Goal: Check status: Check status

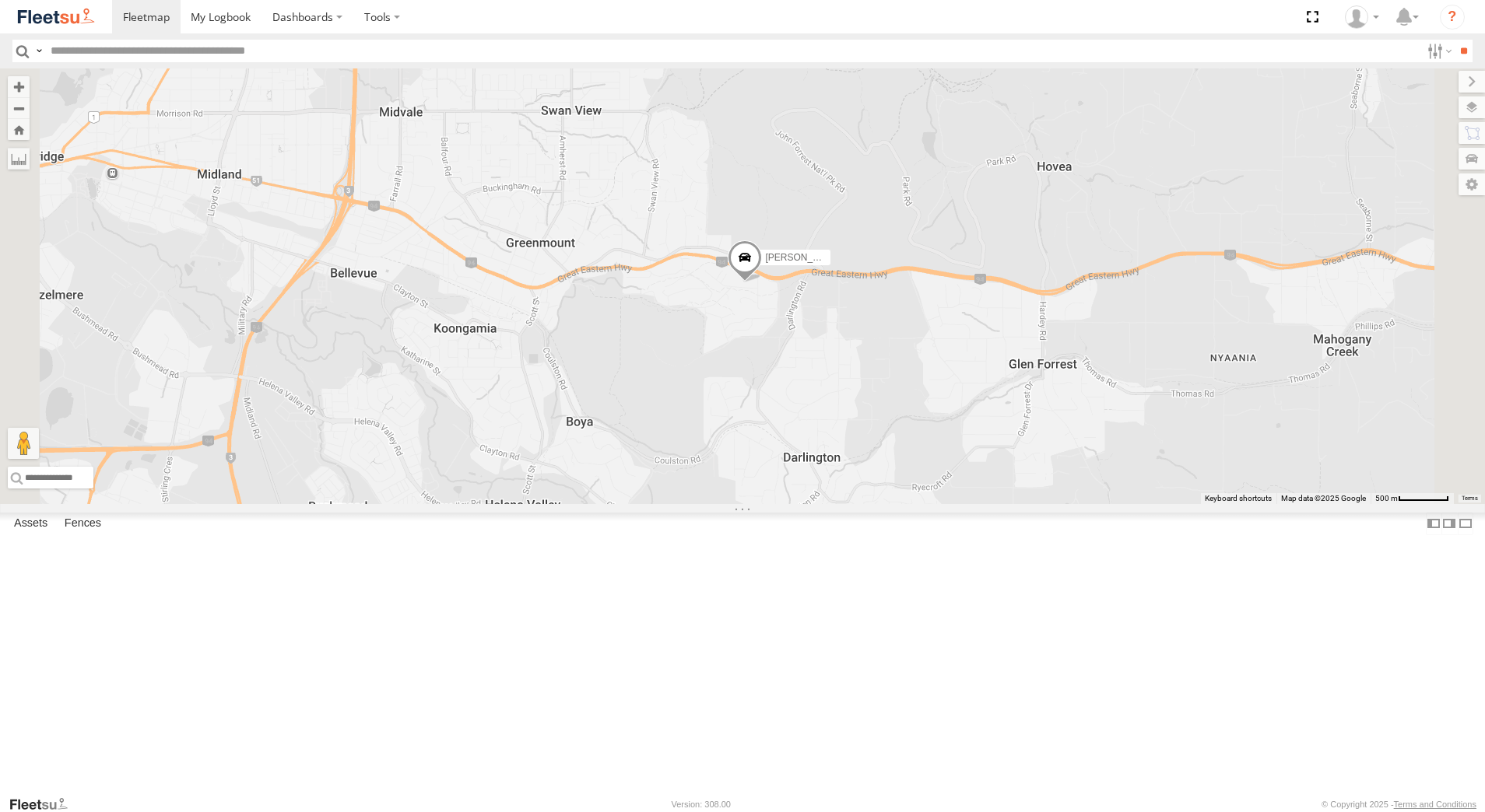
click at [0, 0] on div "[PERSON_NAME] - 1GOI926 - 0475 377 301" at bounding box center [0, 0] width 0 height 0
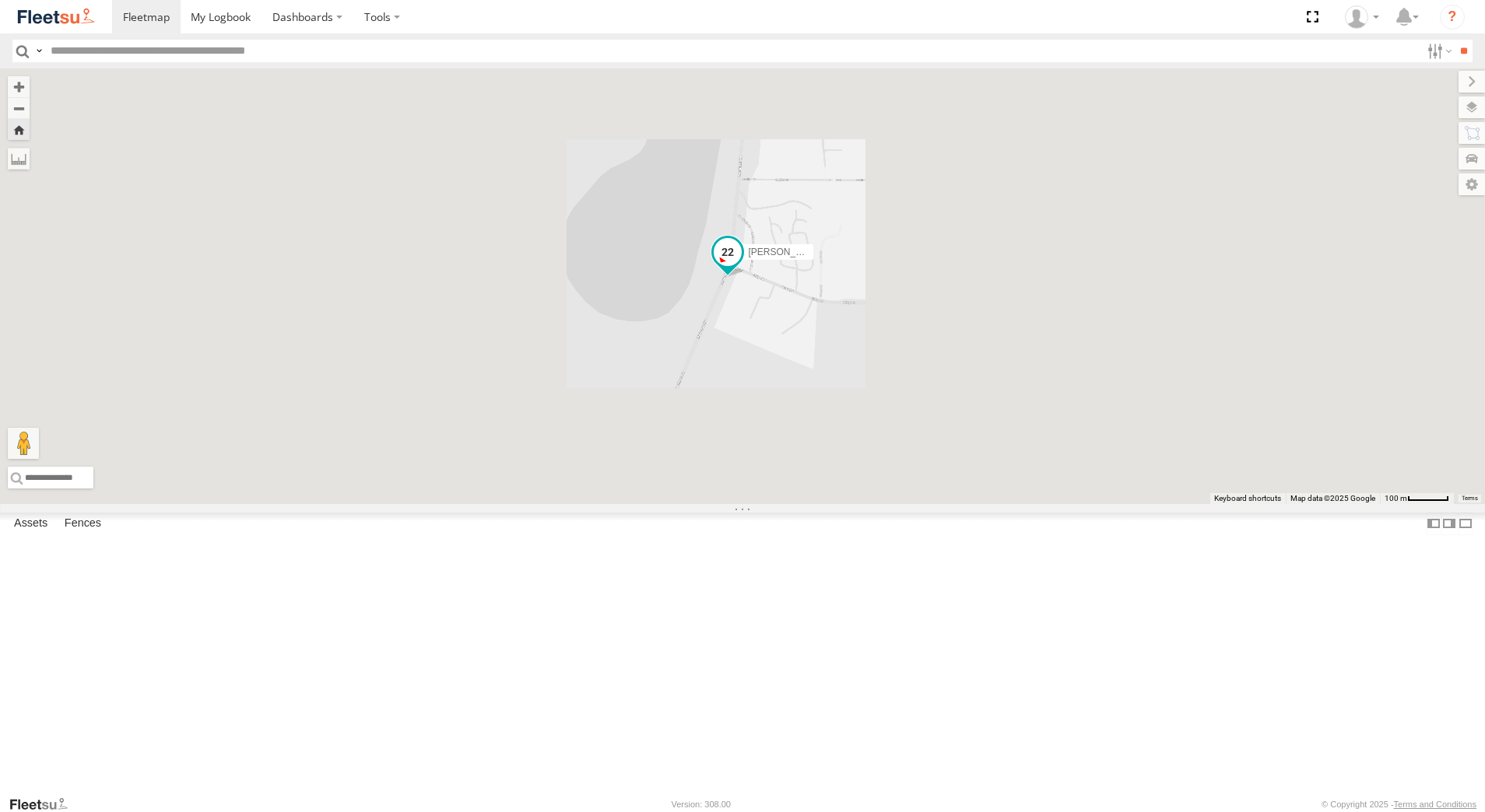
click at [742, 267] on span at bounding box center [728, 252] width 28 height 28
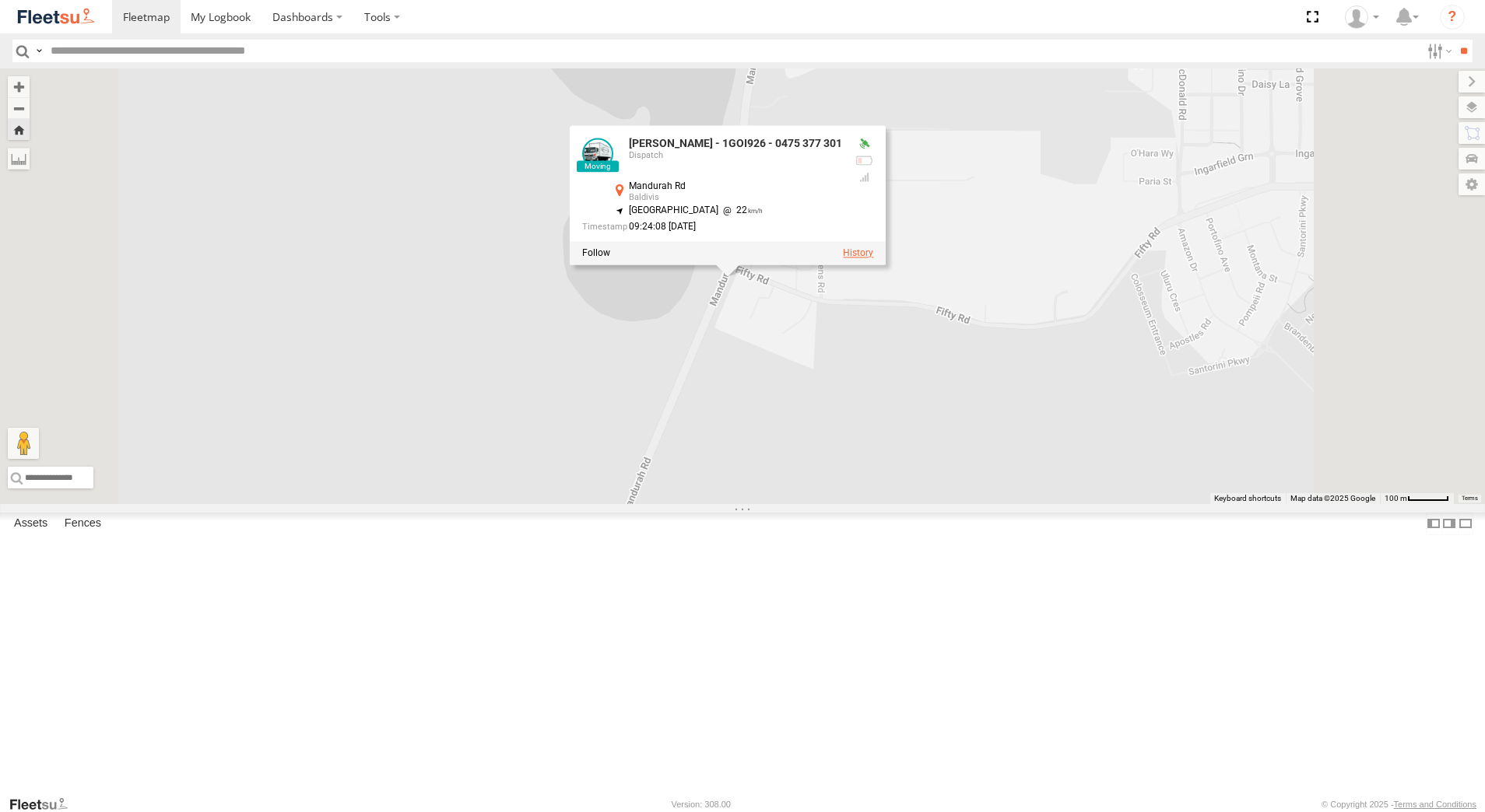
click at [874, 259] on label at bounding box center [858, 253] width 31 height 11
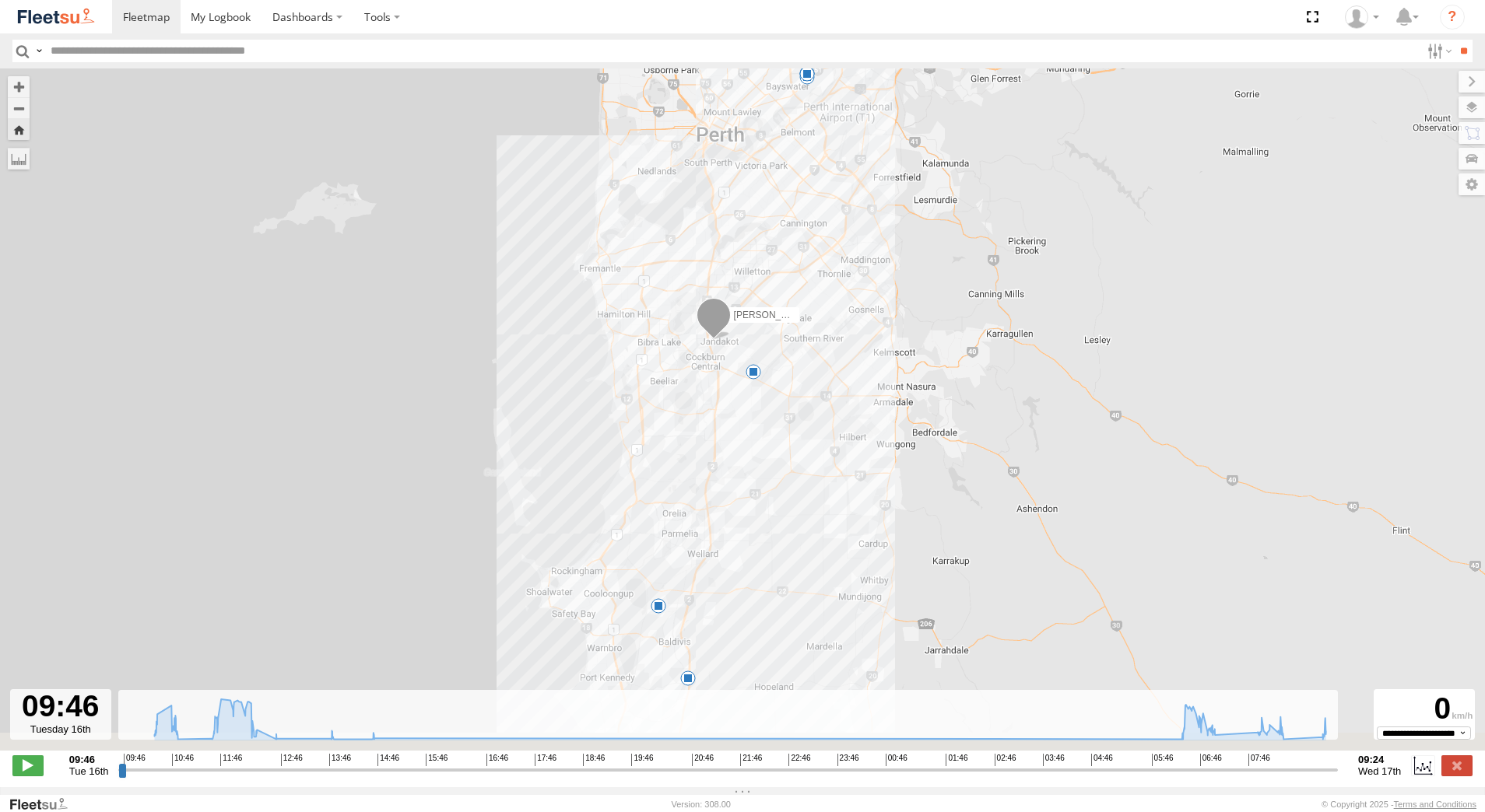
drag, startPoint x: 763, startPoint y: 570, endPoint x: 769, endPoint y: 453, distance: 117.2
click at [769, 460] on div "[PERSON_NAME] - 1GOI926 - 0475 377 301 10:46 Tue 12:19 Tue 12:45 Tue 13:50 Tue …" at bounding box center [742, 418] width 1485 height 699
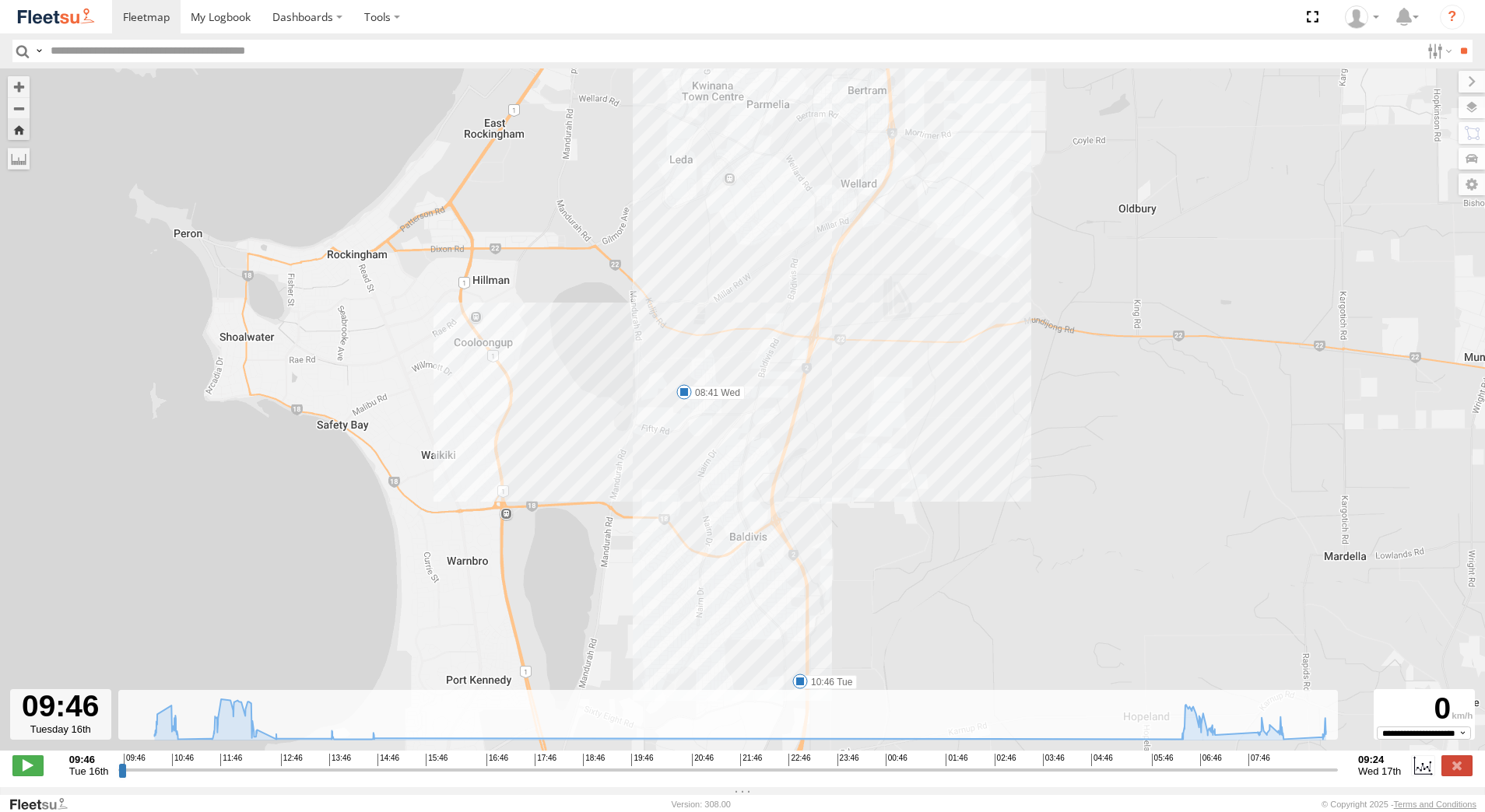
drag, startPoint x: 742, startPoint y: 470, endPoint x: 730, endPoint y: 340, distance: 130.6
click at [730, 360] on div "[PERSON_NAME] - 1GOI926 - 0475 377 301 10:46 Tue 12:19 Tue 12:45 Tue 13:50 Tue …" at bounding box center [742, 418] width 1485 height 699
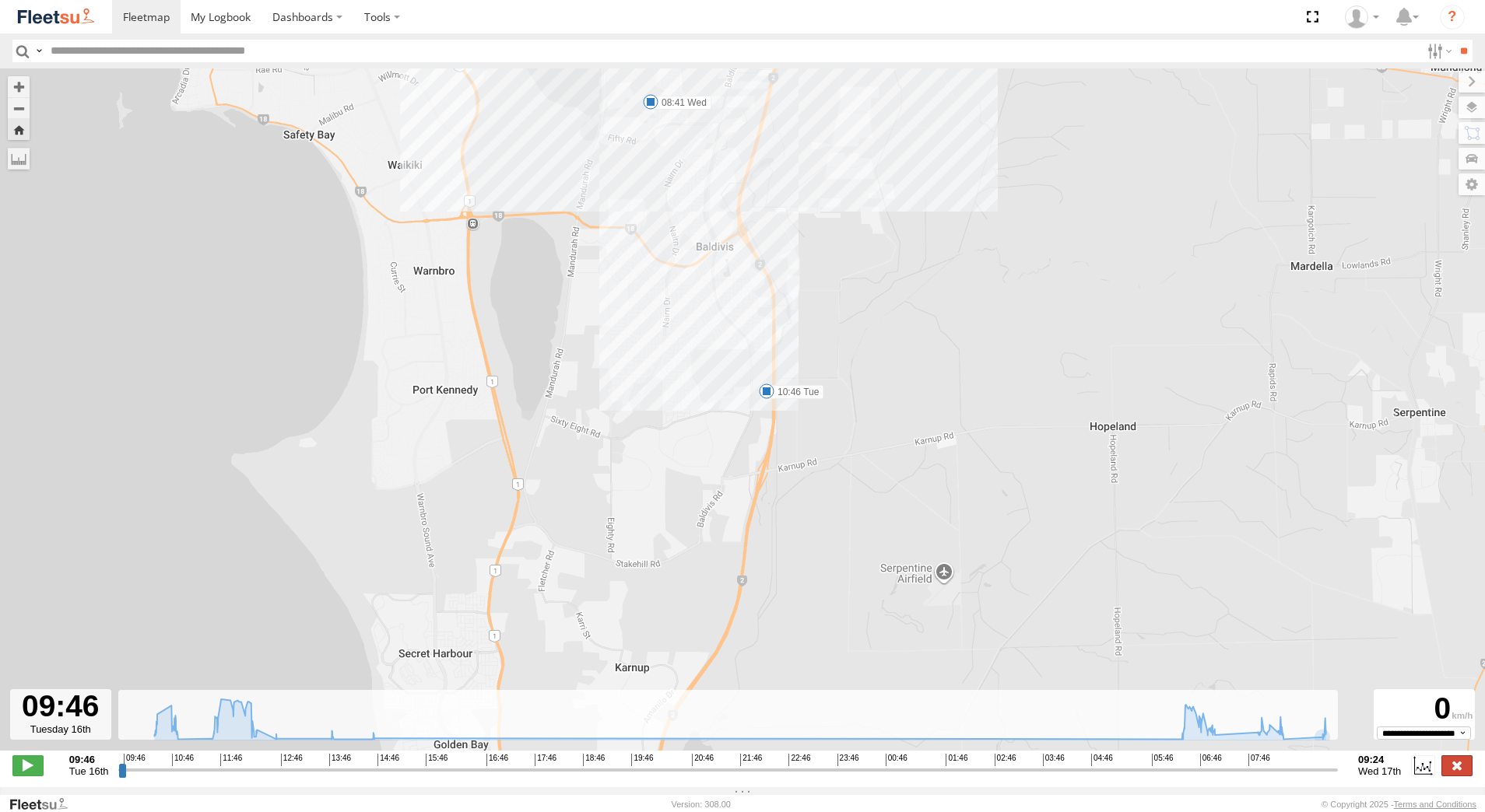
click at [1467, 775] on label at bounding box center [1457, 766] width 31 height 20
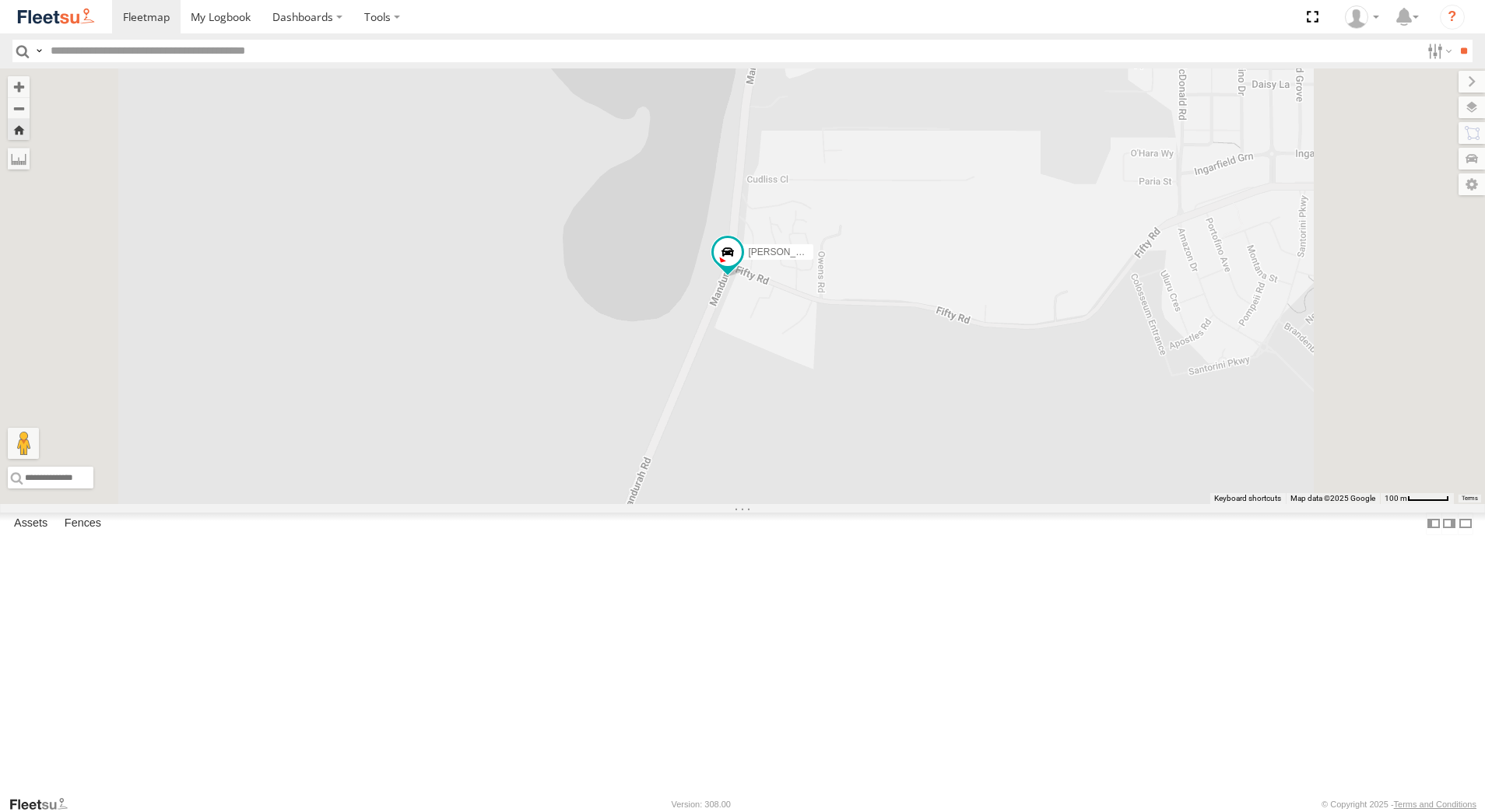
click at [0, 0] on div "[PERSON_NAME] - 1GOI925 -" at bounding box center [0, 0] width 0 height 0
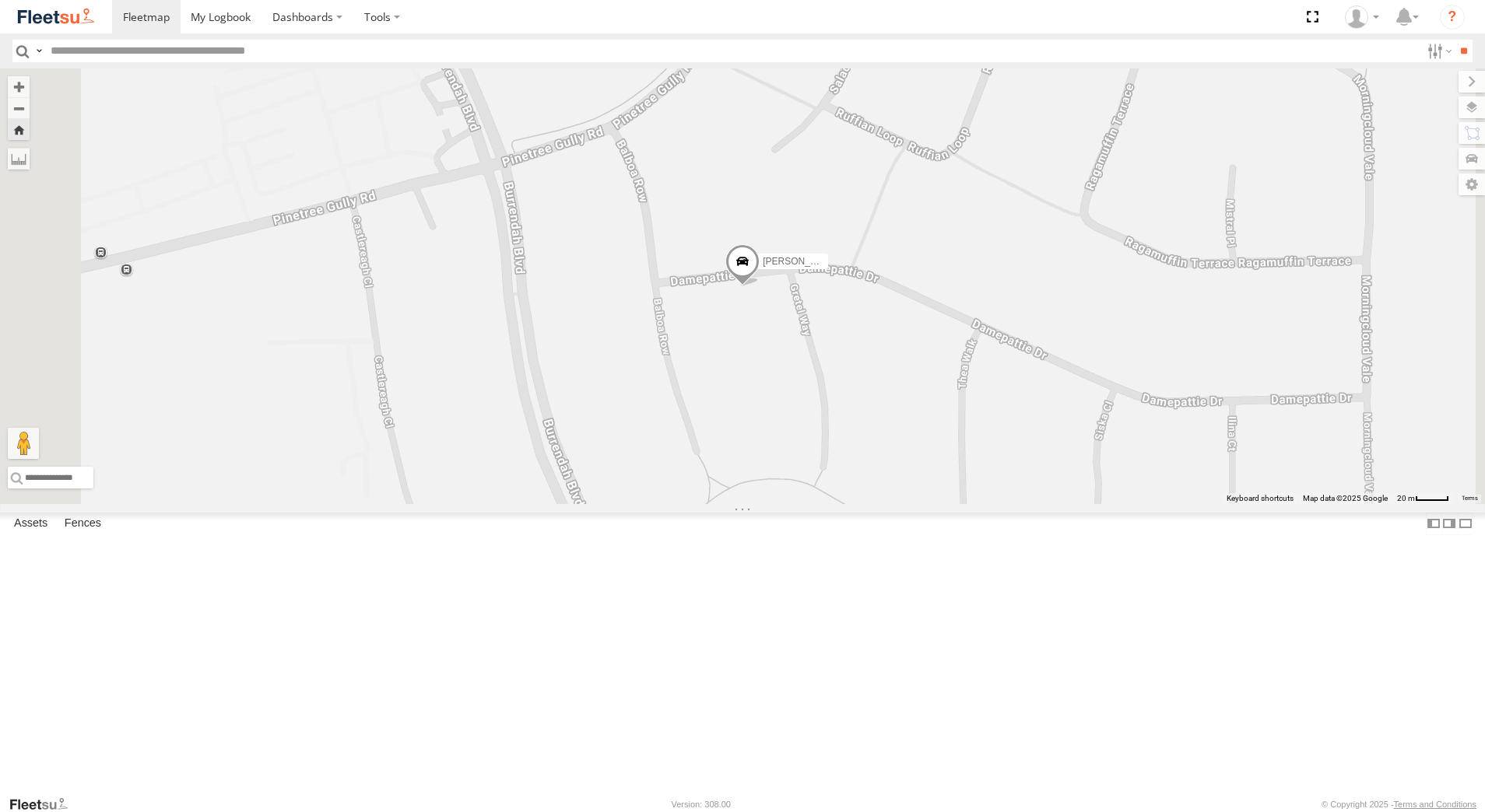
scroll to position [545, 0]
click at [0, 0] on div "[PERSON_NAME] - 1IJS864" at bounding box center [0, 0] width 0 height 0
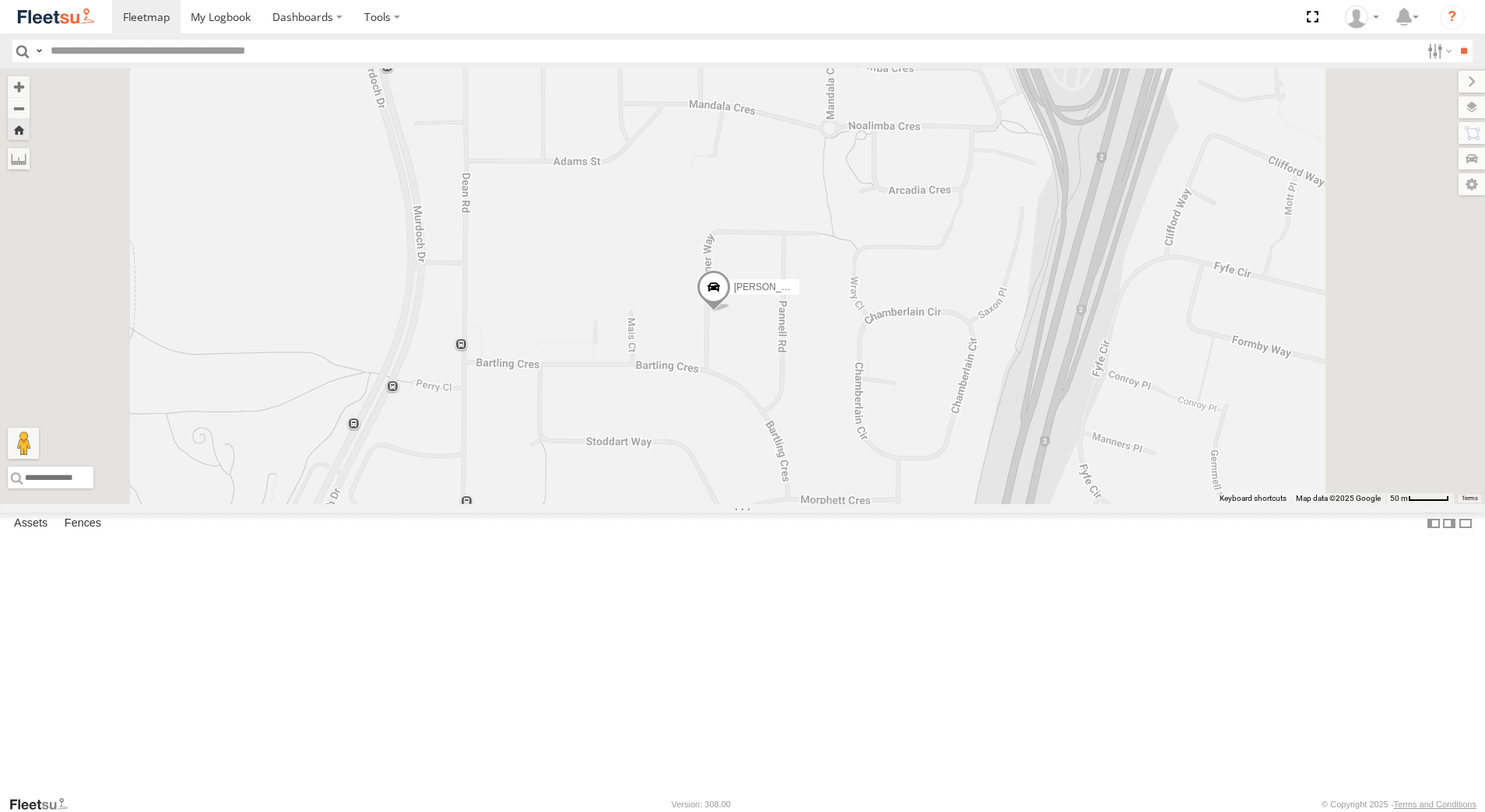
click at [731, 312] on span at bounding box center [713, 291] width 34 height 42
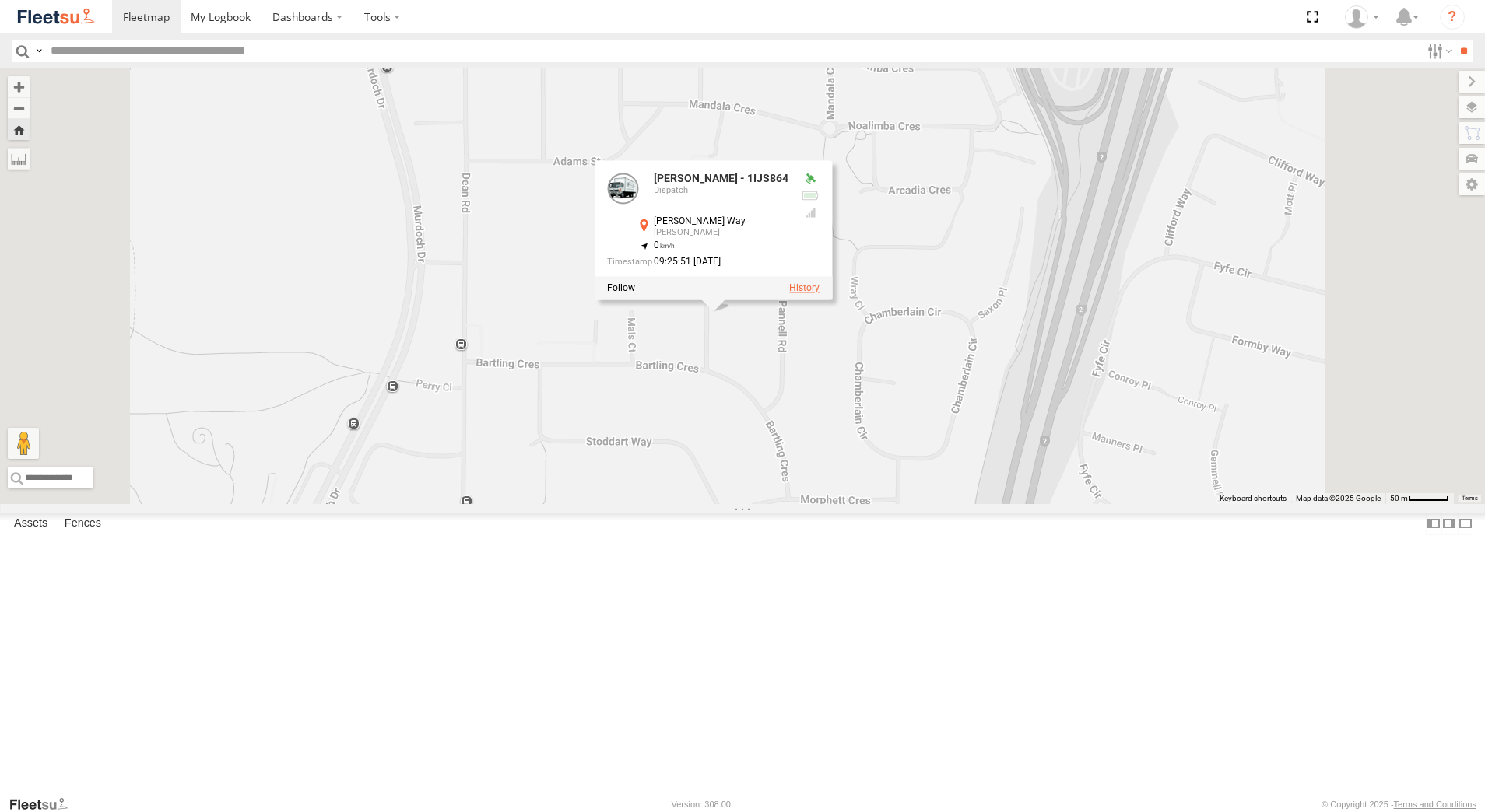
click at [820, 294] on label at bounding box center [804, 288] width 31 height 11
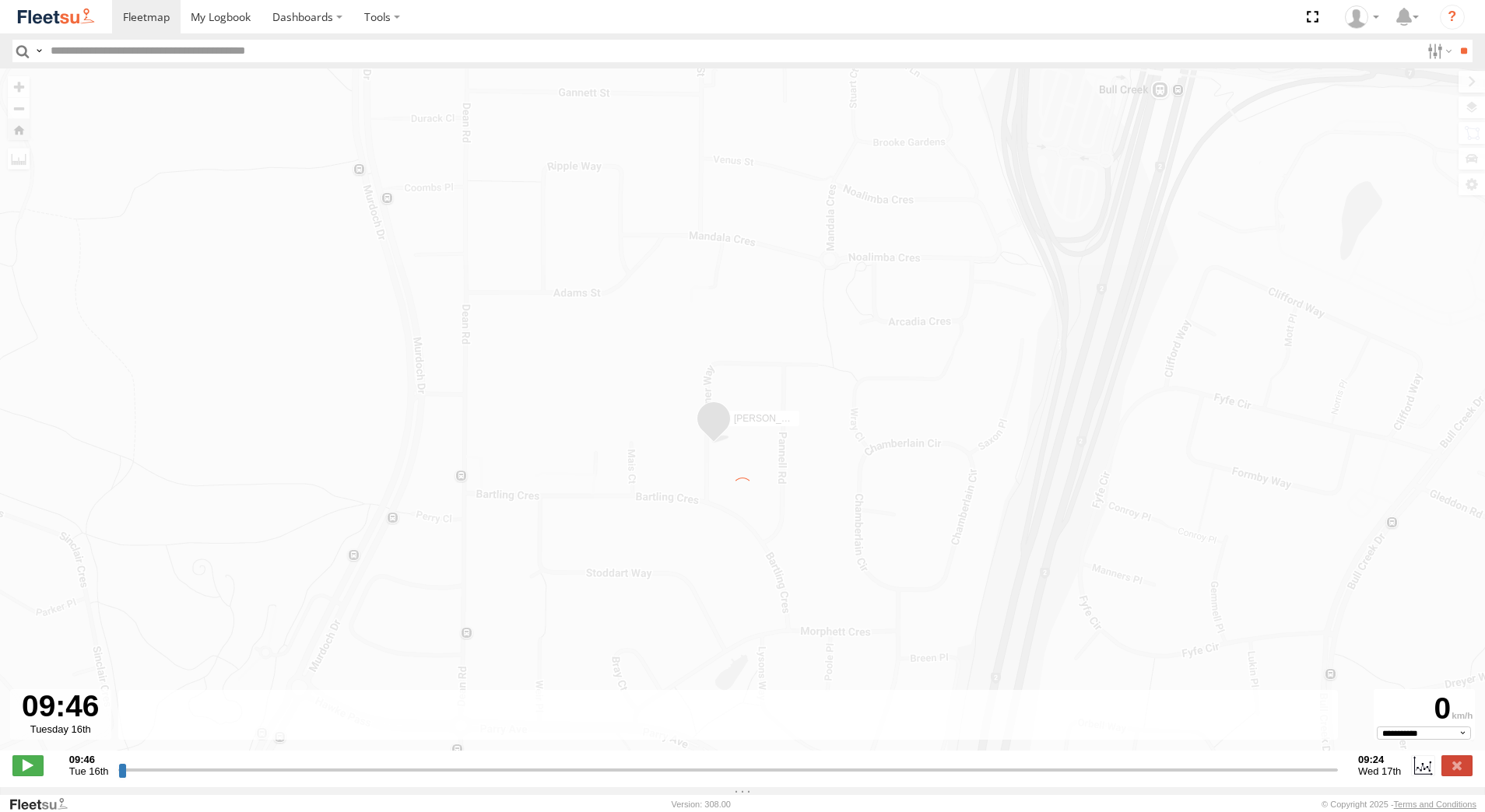
type input "**********"
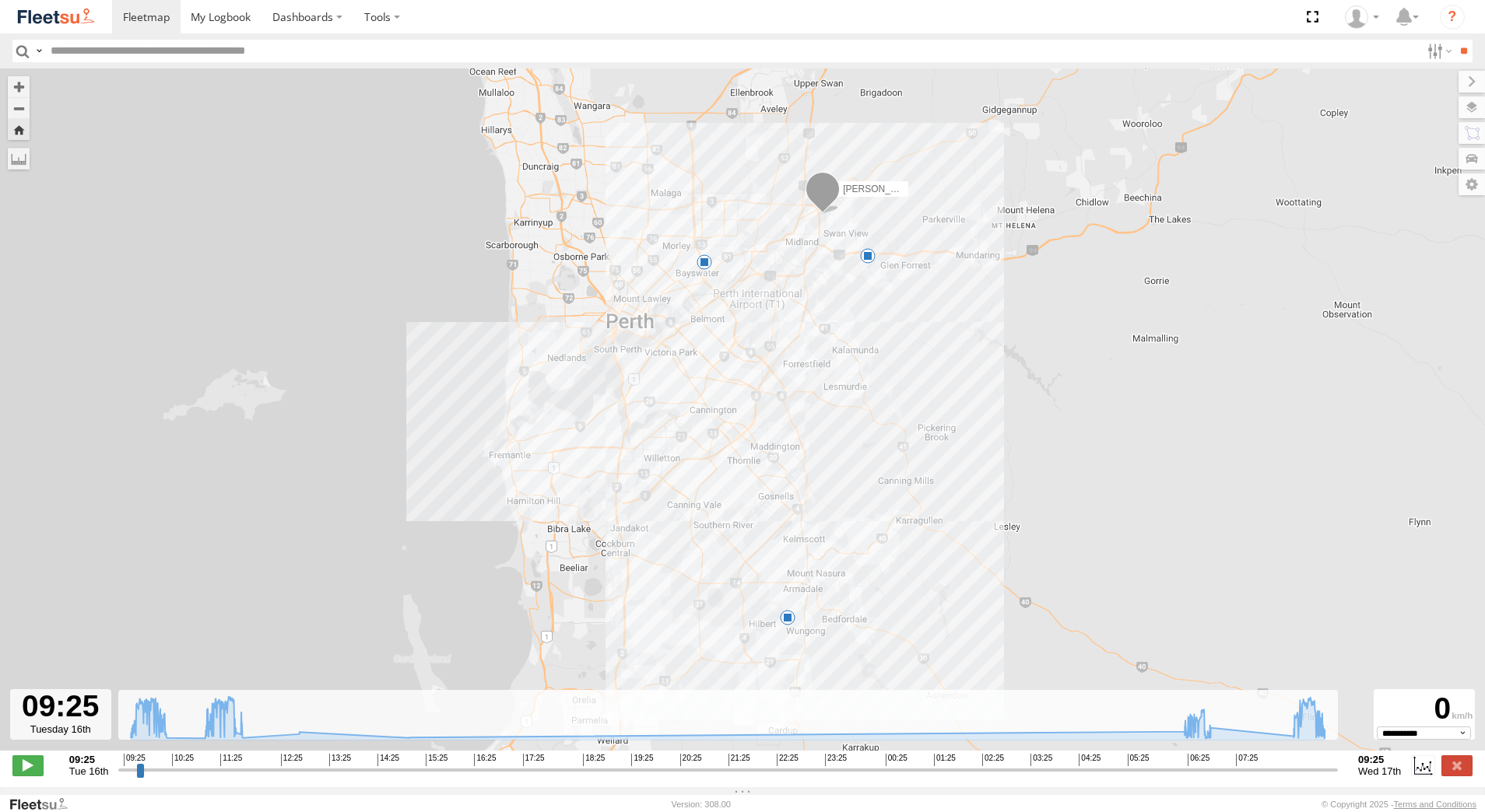
click at [870, 264] on span at bounding box center [868, 256] width 16 height 16
click at [1453, 773] on label at bounding box center [1457, 766] width 31 height 20
